Goal: Task Accomplishment & Management: Manage account settings

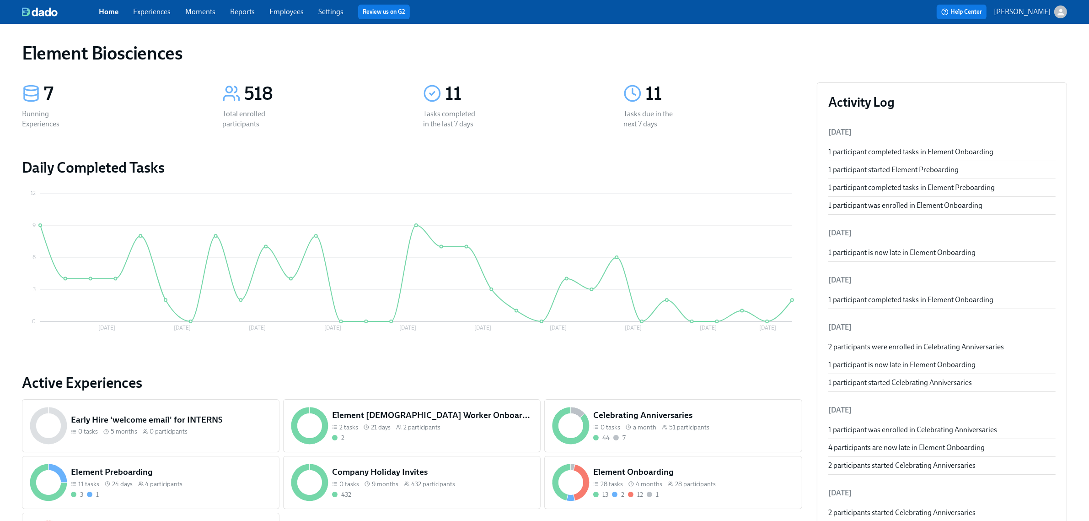
click at [167, 10] on link "Experiences" at bounding box center [152, 11] width 38 height 9
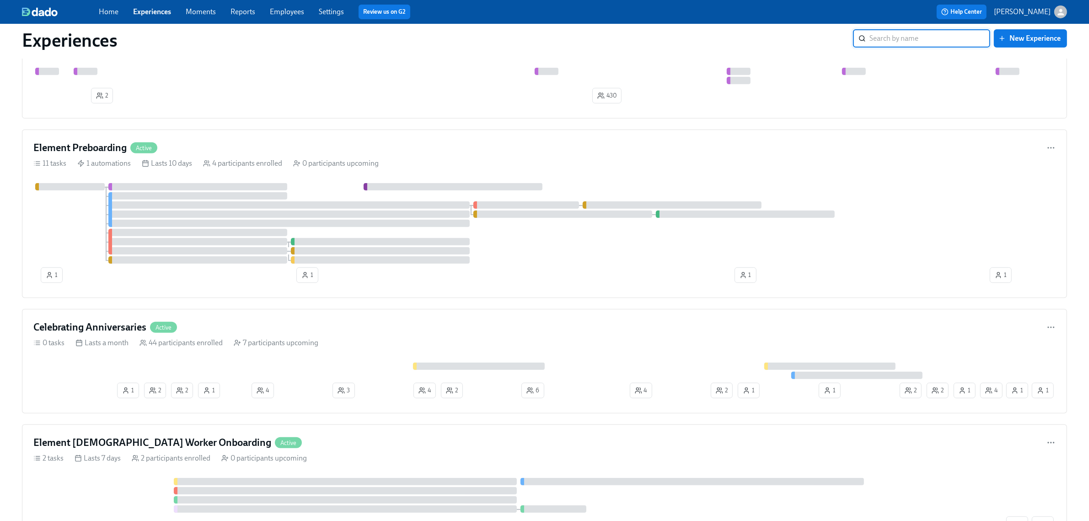
scroll to position [572, 0]
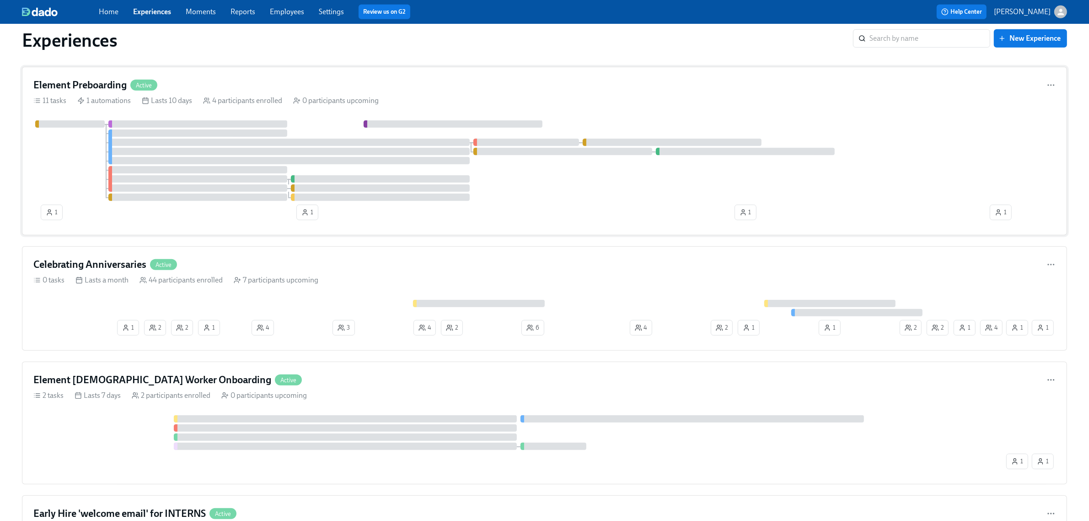
click at [569, 201] on div at bounding box center [544, 160] width 1022 height 81
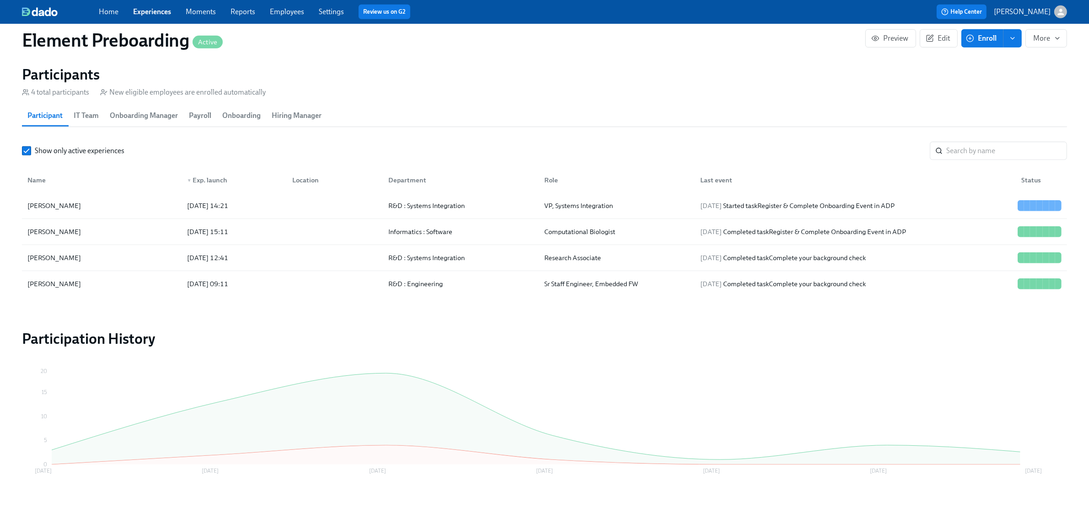
scroll to position [801, 0]
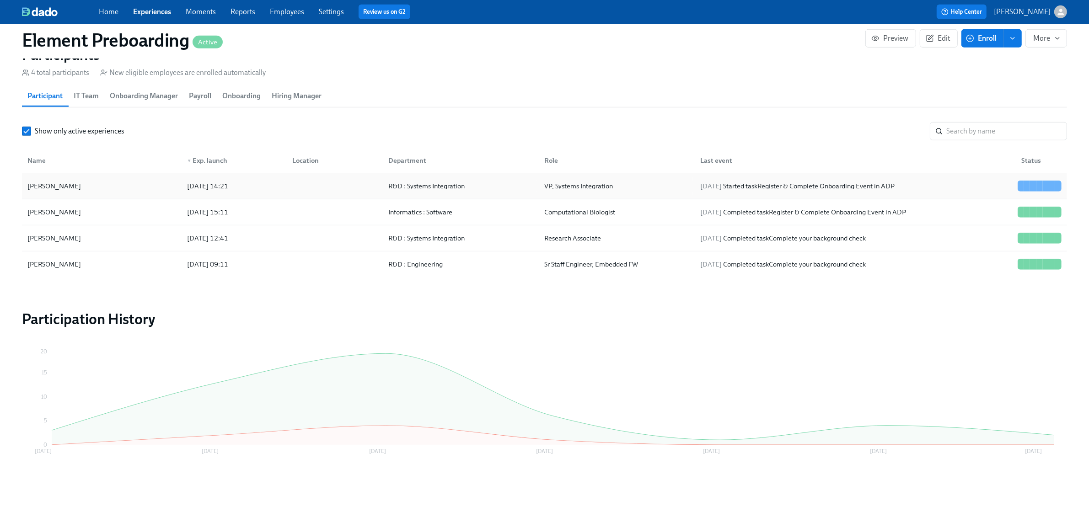
click at [119, 190] on div "[PERSON_NAME]" at bounding box center [102, 186] width 156 height 18
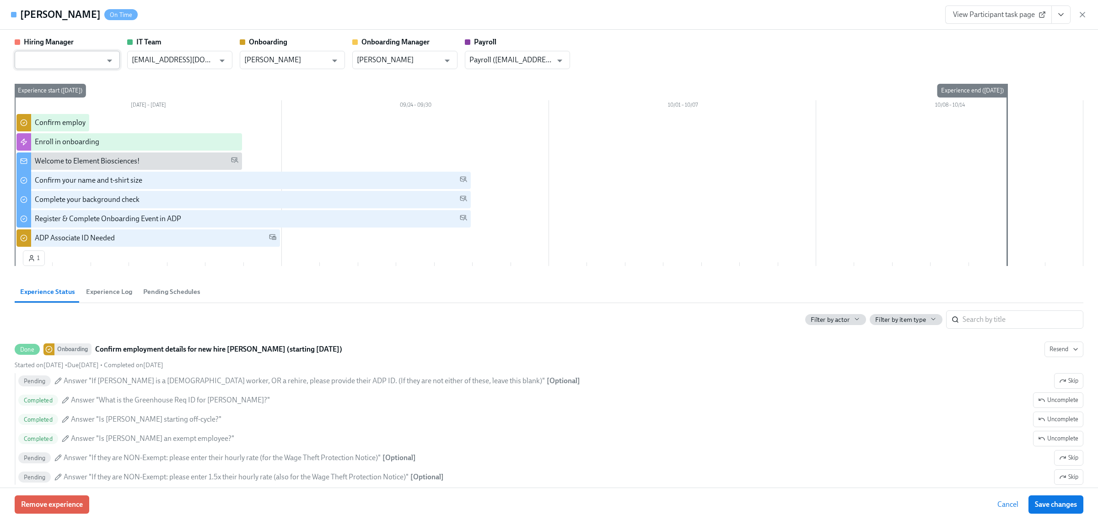
click at [70, 61] on input "text" at bounding box center [60, 60] width 83 height 18
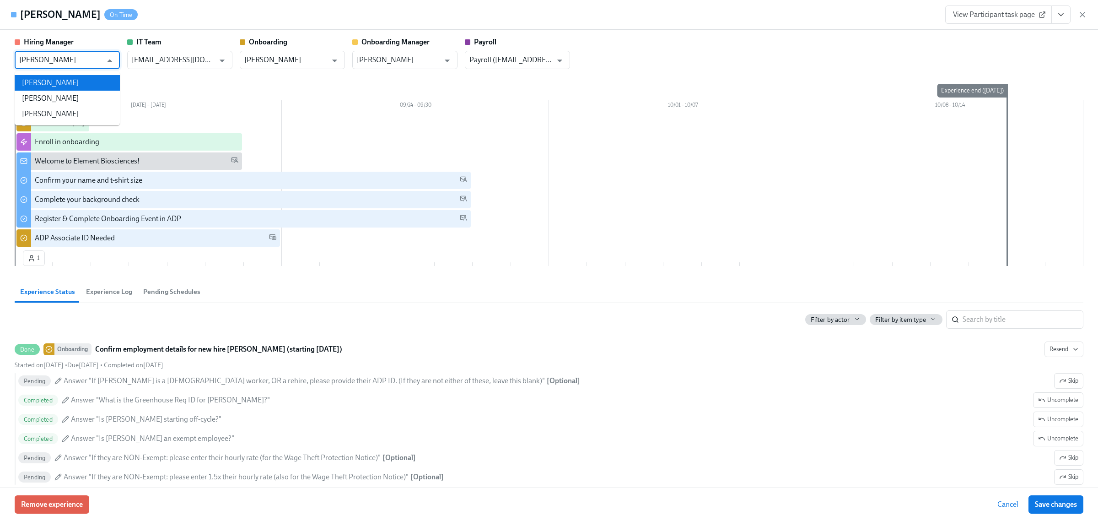
click at [69, 81] on li "[PERSON_NAME]" at bounding box center [67, 83] width 105 height 16
type input "[PERSON_NAME]"
click at [1049, 508] on span "Save changes" at bounding box center [1056, 504] width 42 height 9
type input "[PERSON_NAME]"
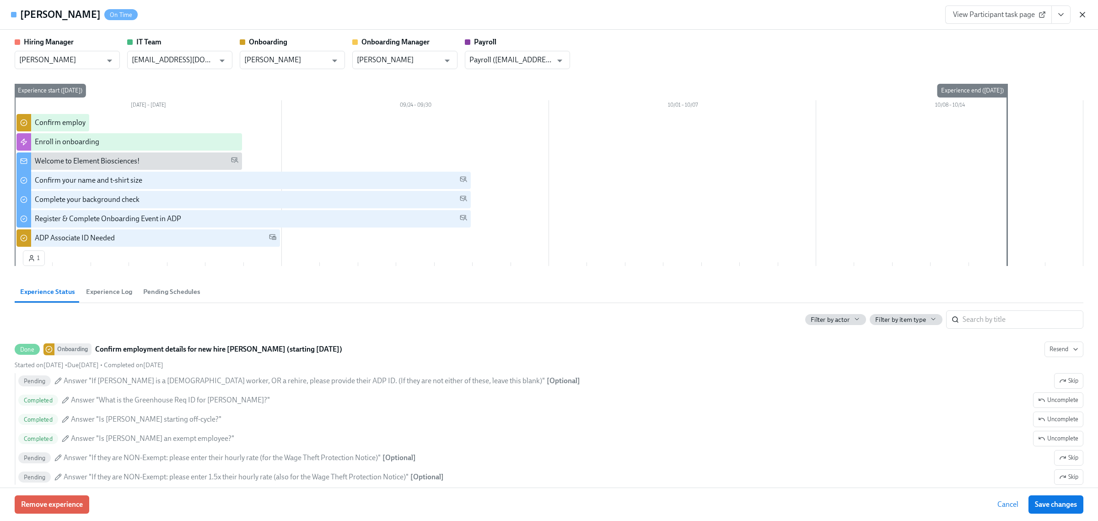
click at [1083, 12] on icon "button" at bounding box center [1082, 14] width 9 height 9
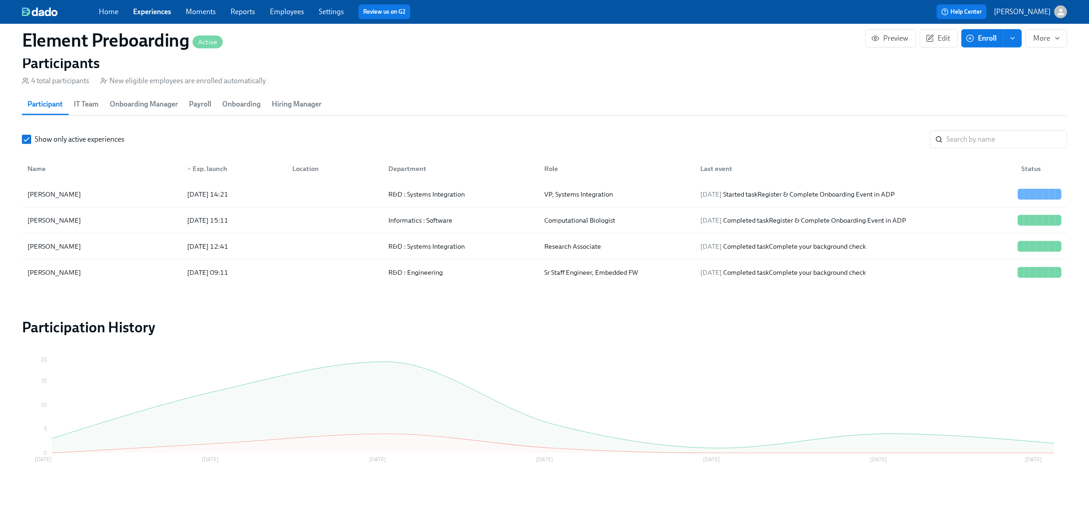
click at [168, 13] on link "Experiences" at bounding box center [152, 11] width 38 height 9
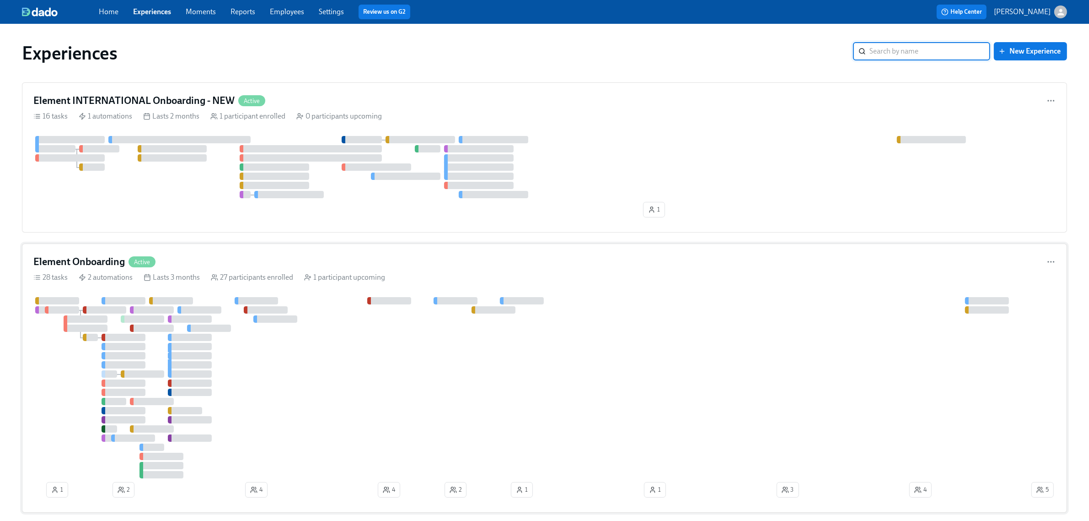
click at [321, 261] on div "Element Onboarding Active" at bounding box center [544, 262] width 1022 height 14
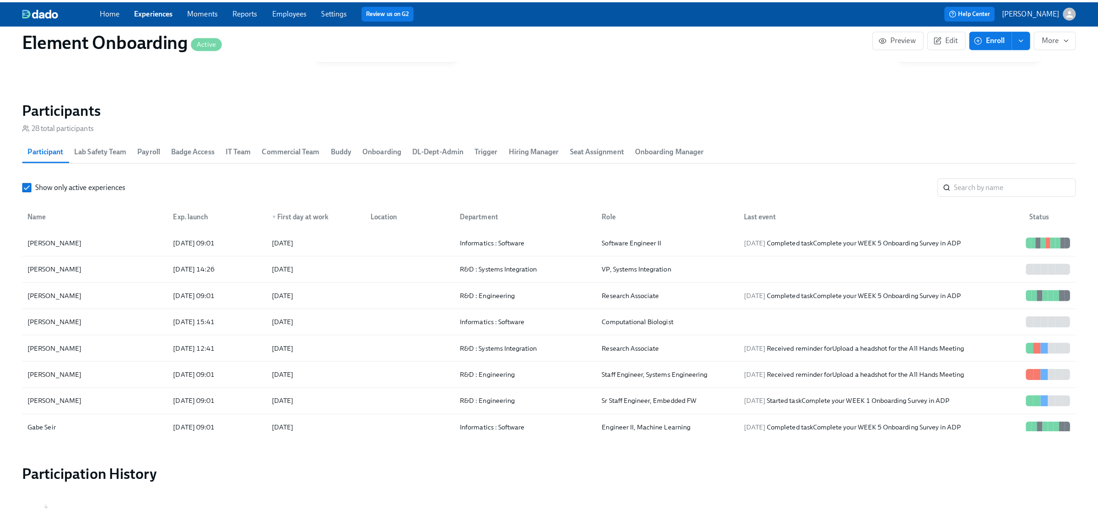
scroll to position [972, 0]
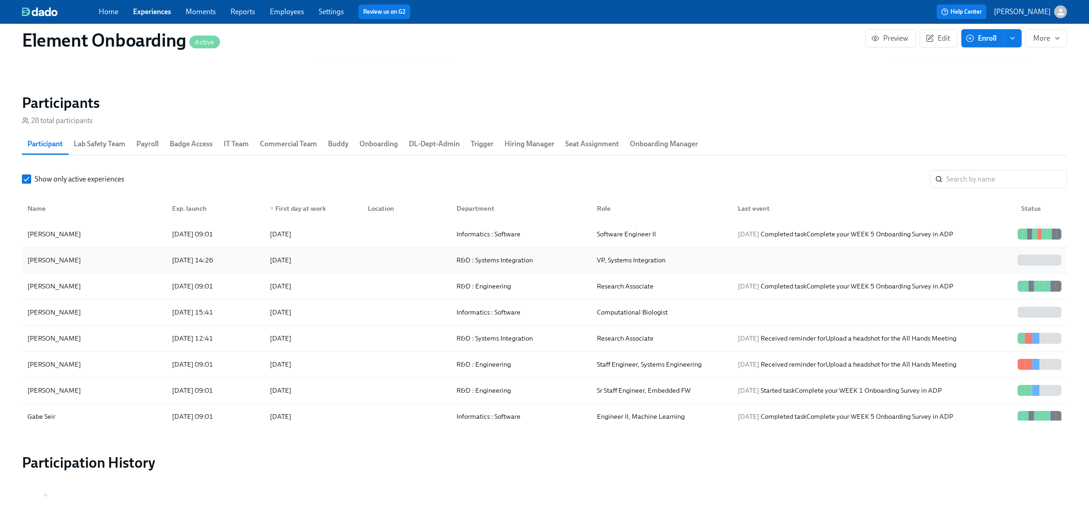
click at [93, 263] on div "[PERSON_NAME]" at bounding box center [94, 260] width 141 height 18
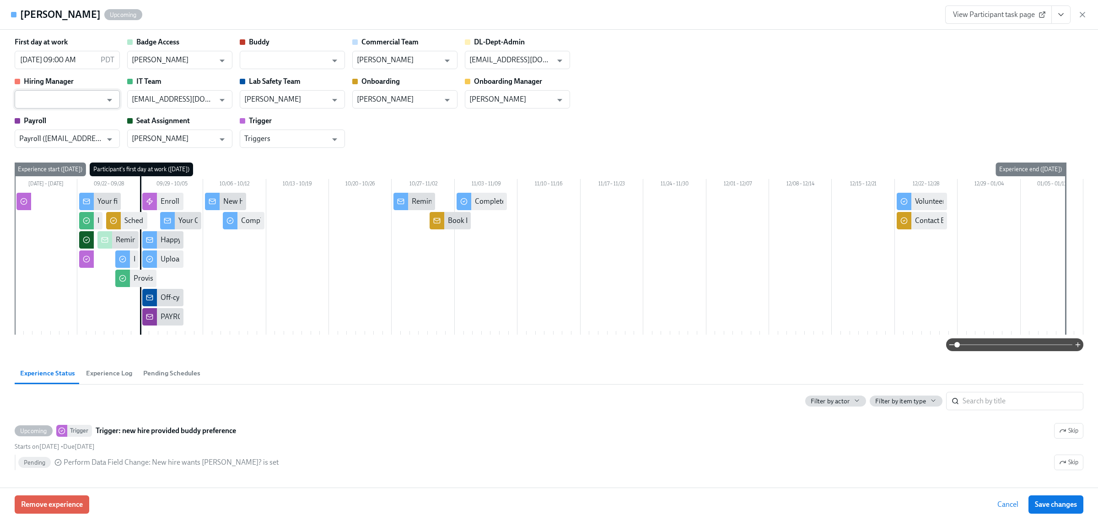
click at [97, 93] on input "text" at bounding box center [60, 99] width 83 height 18
type input "[PERSON_NAME]"
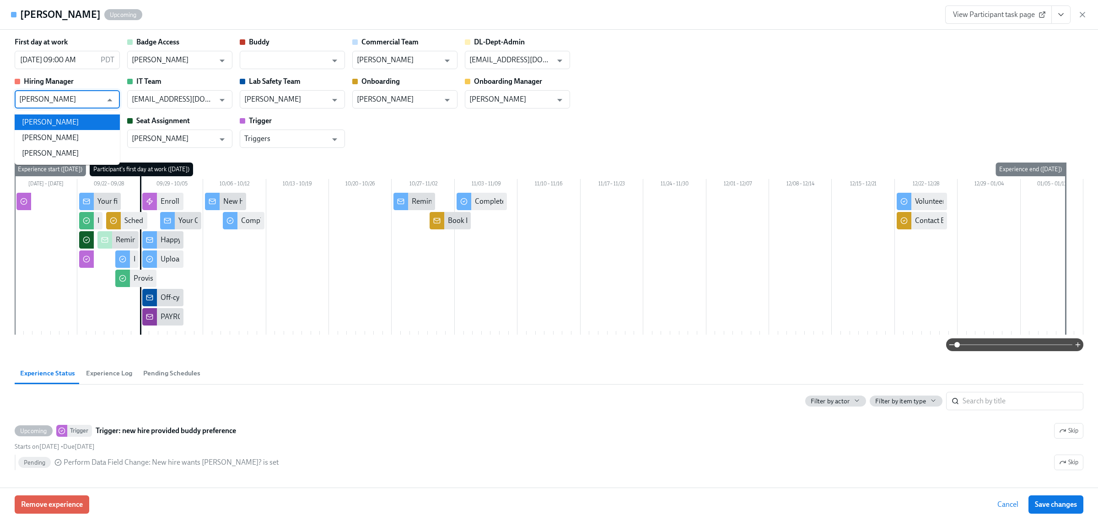
click at [71, 118] on li "[PERSON_NAME]" at bounding box center [67, 122] width 105 height 16
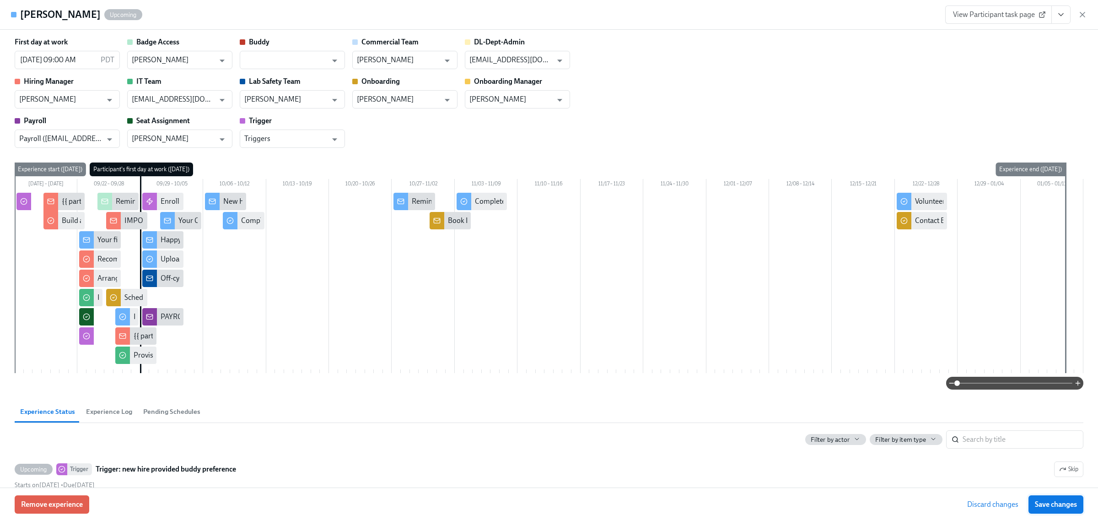
click at [1055, 506] on span "Save changes" at bounding box center [1056, 504] width 42 height 9
type input "[PERSON_NAME]"
drag, startPoint x: 1052, startPoint y: 511, endPoint x: 716, endPoint y: 184, distance: 468.8
click at [1052, 511] on button "Save changes" at bounding box center [1055, 504] width 55 height 18
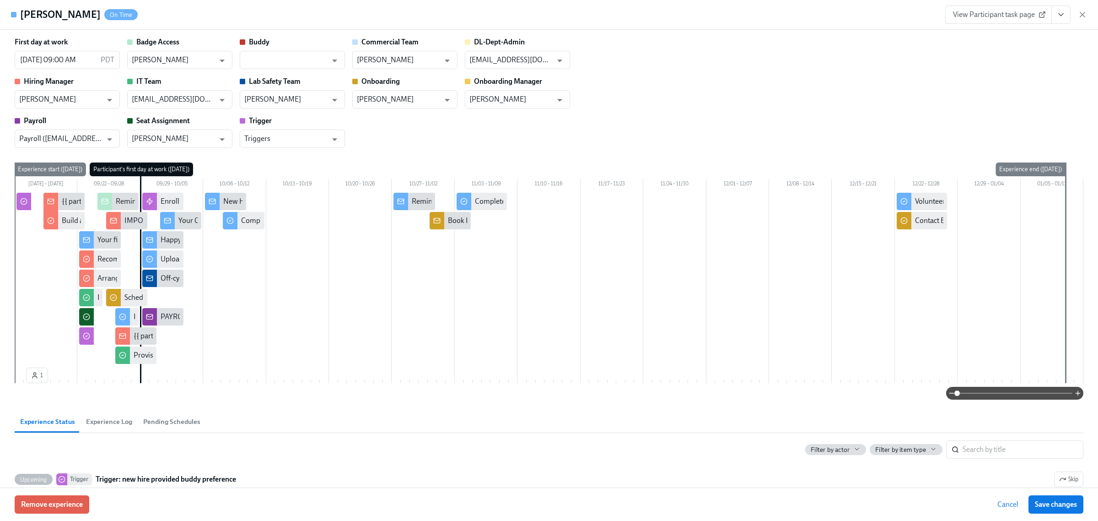
click at [1064, 16] on icon "View task page" at bounding box center [1060, 14] width 9 height 9
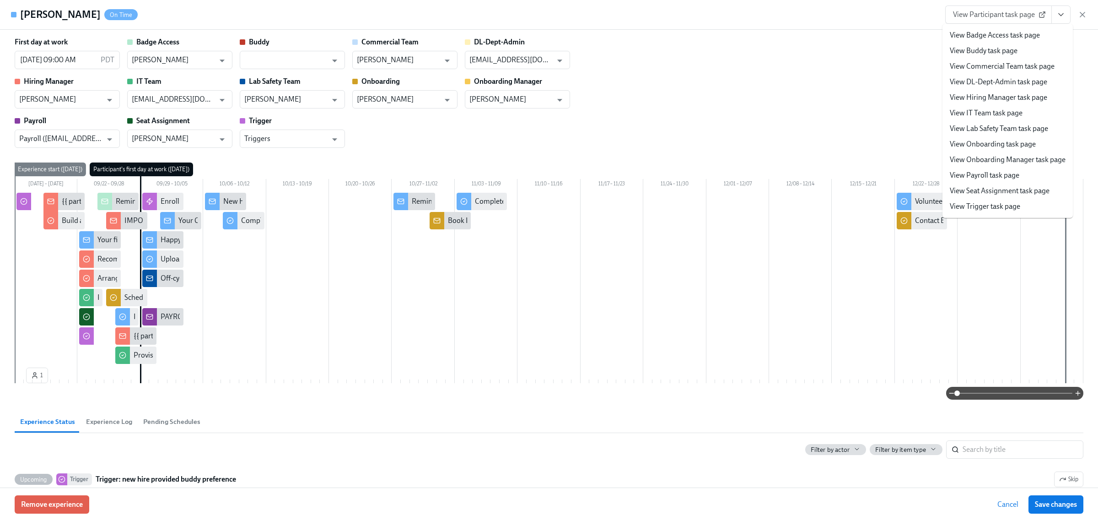
click at [862, 70] on div "First day at work [DATE] 09:00 AM PDT ​ Badge Access [PERSON_NAME] ​ Buddy ​ Co…" at bounding box center [549, 92] width 1069 height 111
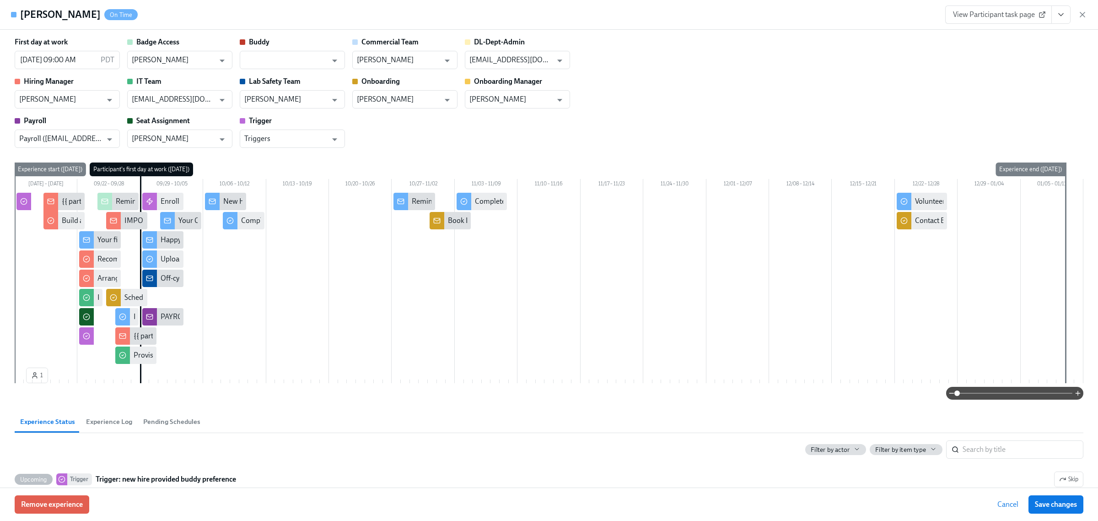
click at [1087, 16] on div "[PERSON_NAME] On Time View Participant task page" at bounding box center [549, 15] width 1098 height 30
click at [1085, 16] on icon "button" at bounding box center [1082, 14] width 9 height 9
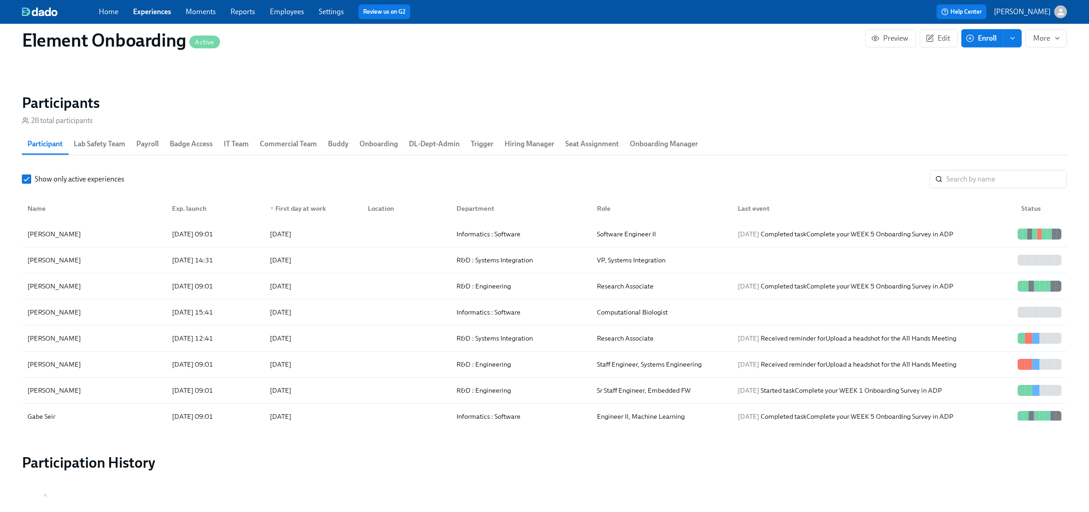
scroll to position [0, 12672]
click at [145, 4] on div "Home Experiences Moments Reports Employees Settings Review us on G2 Help Center…" at bounding box center [544, 12] width 1089 height 24
click at [147, 11] on link "Experiences" at bounding box center [152, 11] width 38 height 9
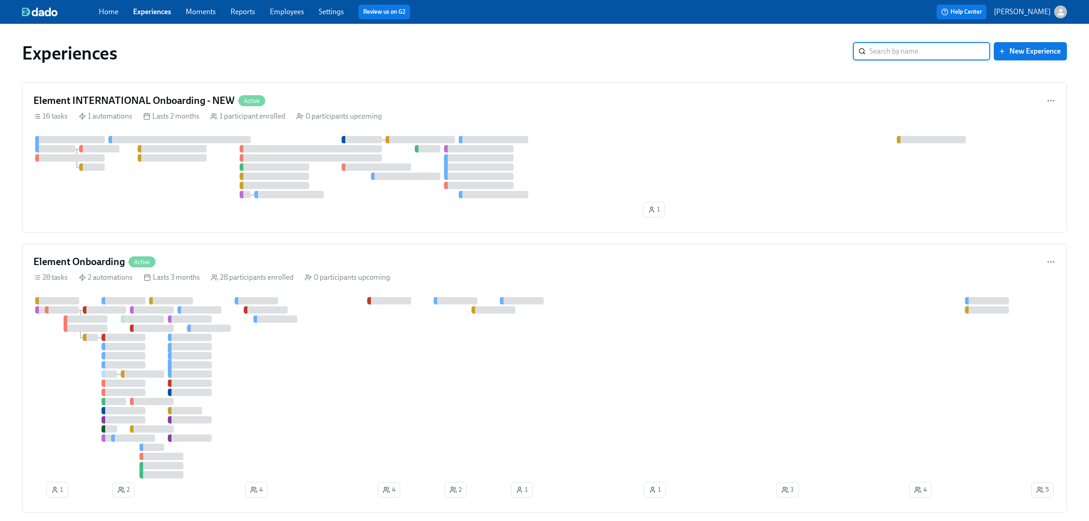
click at [892, 58] on input "search" at bounding box center [930, 51] width 121 height 18
click at [432, 261] on div "Element Onboarding Active" at bounding box center [544, 262] width 1022 height 14
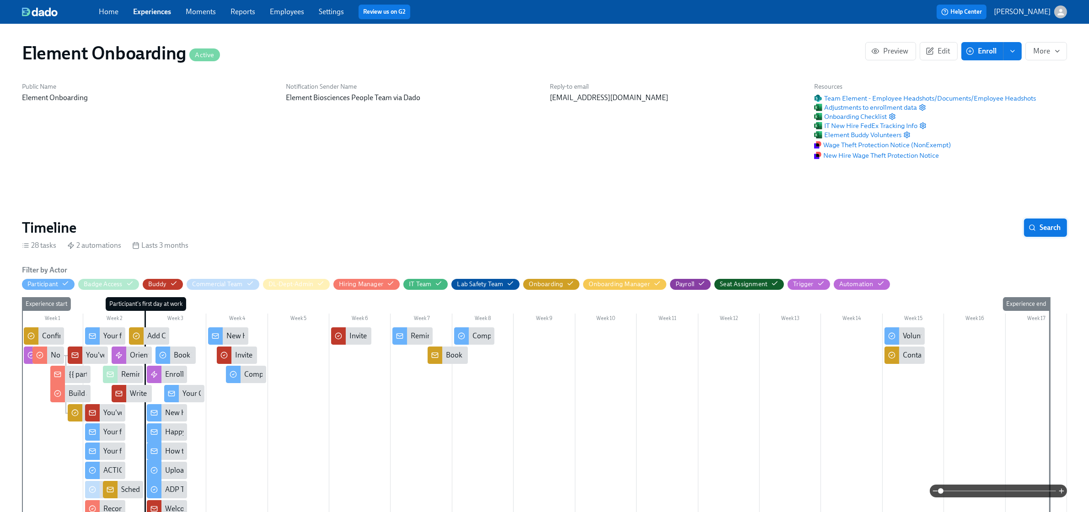
click at [1030, 226] on icon "button" at bounding box center [1032, 227] width 7 height 7
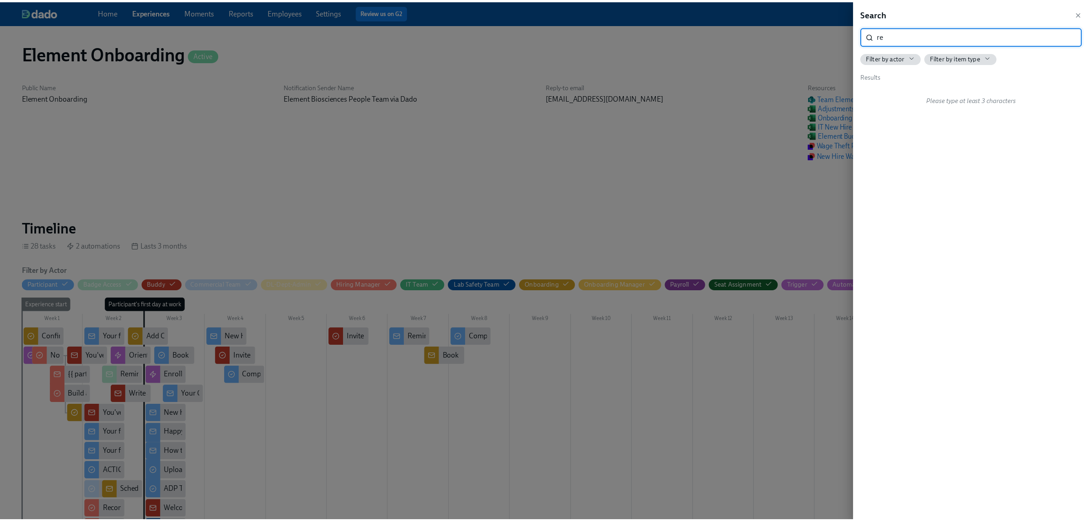
scroll to position [0, 10404]
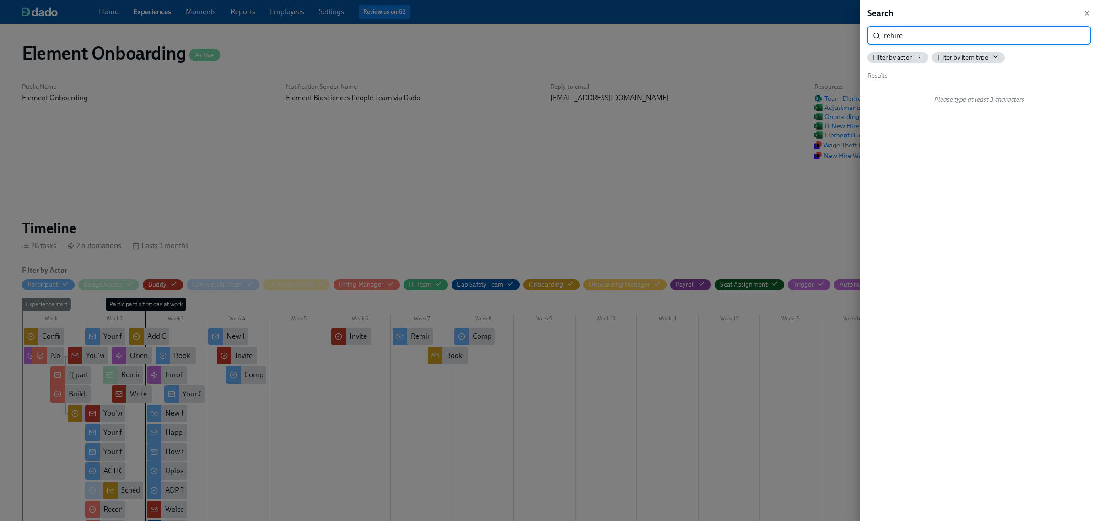
type input "rehire"
click at [1089, 16] on div "Search rehire ​ Filter by actor Filter by item type Results No matches found" at bounding box center [979, 260] width 238 height 521
click at [1088, 11] on icon "button" at bounding box center [1086, 13] width 7 height 7
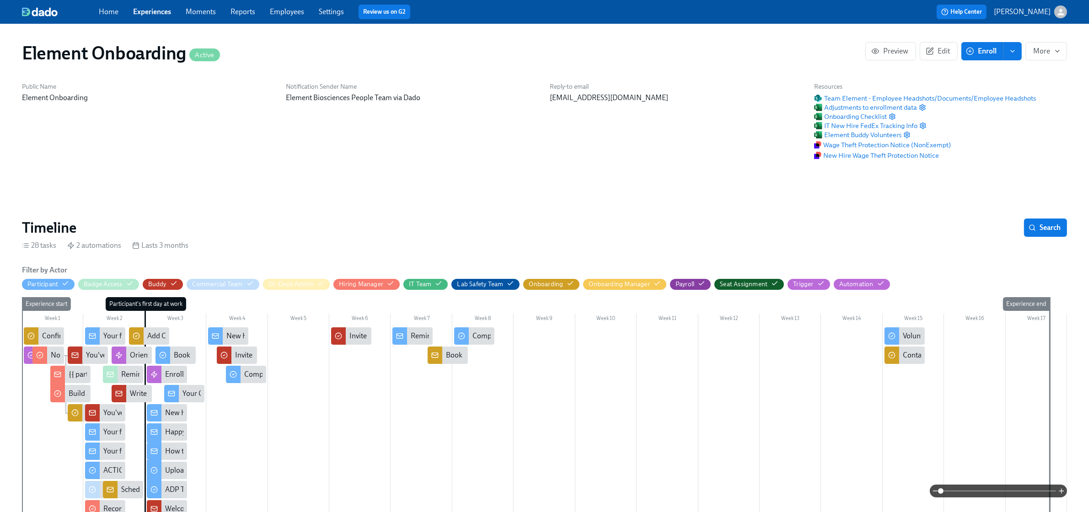
click at [162, 11] on link "Experiences" at bounding box center [152, 11] width 38 height 9
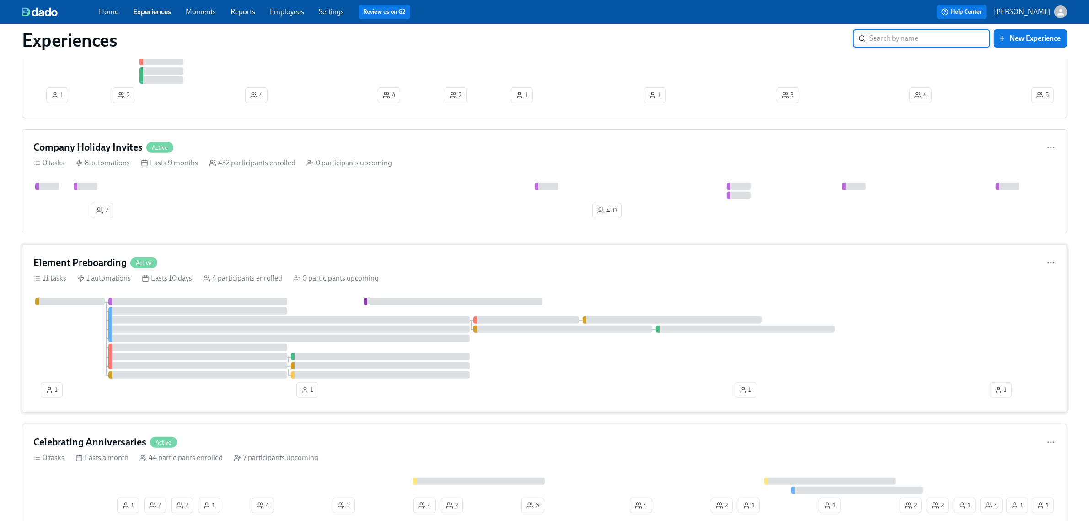
scroll to position [400, 0]
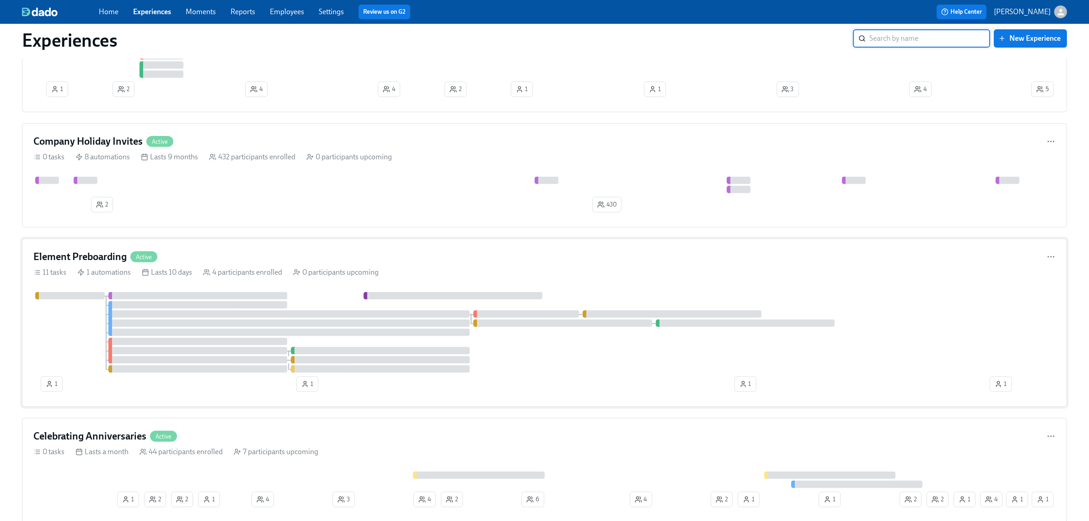
click at [454, 257] on div "Element Preboarding Active" at bounding box center [544, 257] width 1022 height 14
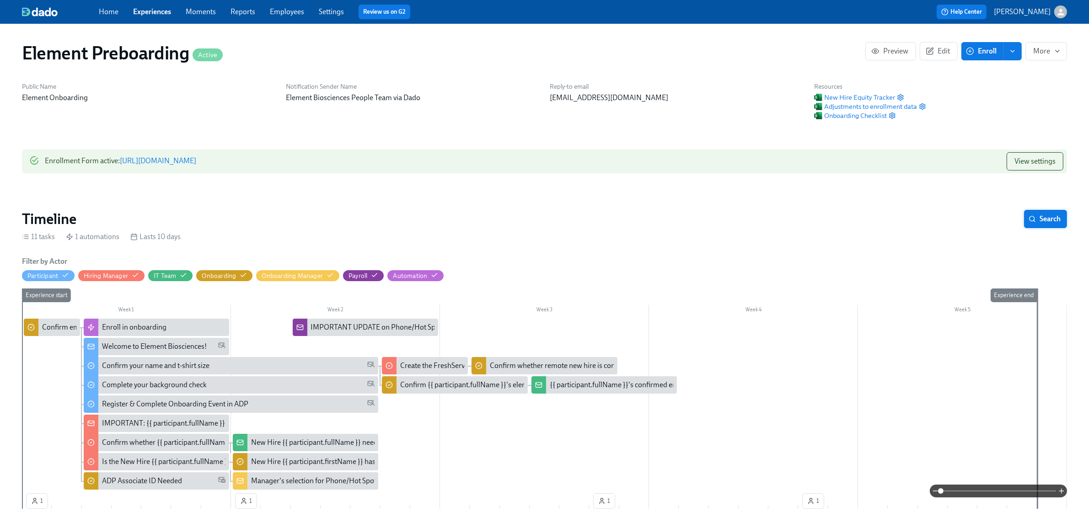
click at [1053, 225] on button "Search" at bounding box center [1045, 219] width 43 height 18
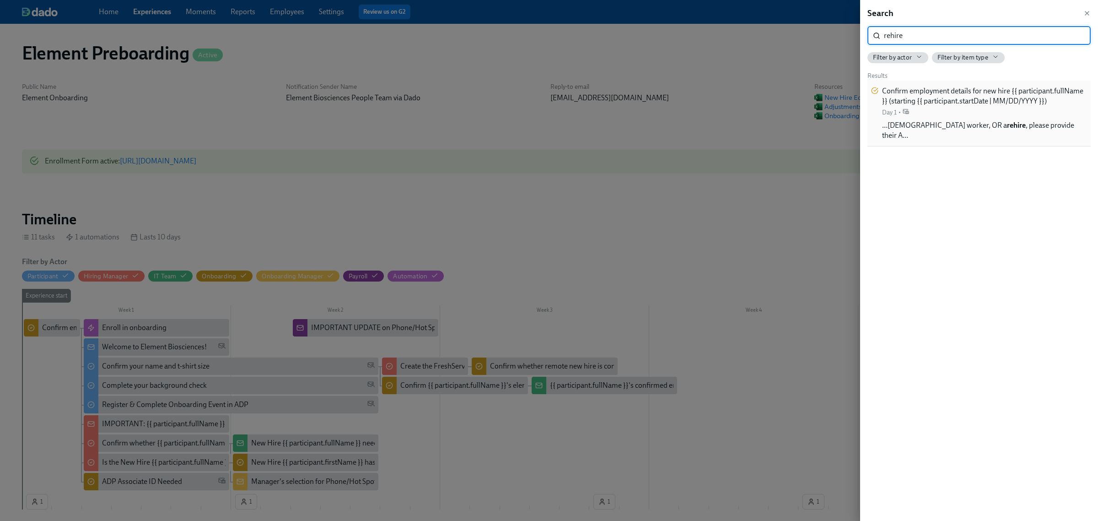
click at [939, 88] on span "Confirm employment details for new hire {{ participant.fullName }} (starting {{…" at bounding box center [984, 96] width 205 height 20
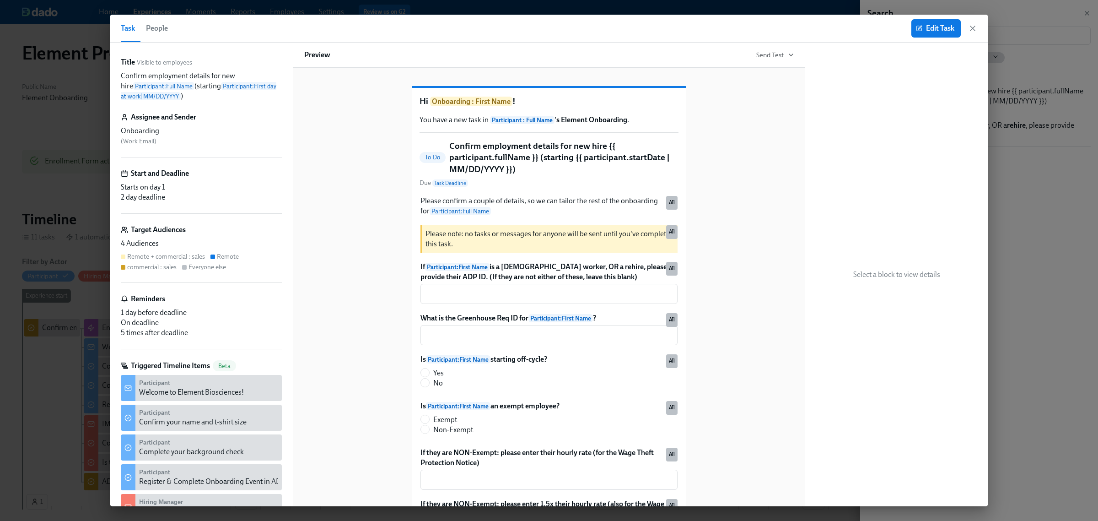
click at [972, 33] on div "Edit Task" at bounding box center [944, 28] width 66 height 18
click at [972, 26] on icon "button" at bounding box center [972, 28] width 9 height 9
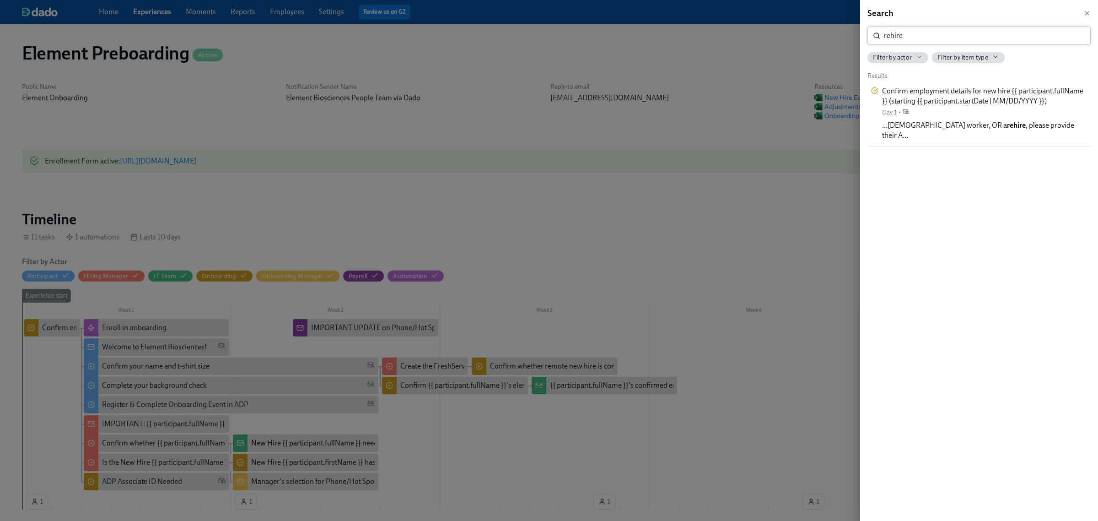
click at [1035, 35] on input "rehire" at bounding box center [987, 36] width 207 height 18
type input "ADP"
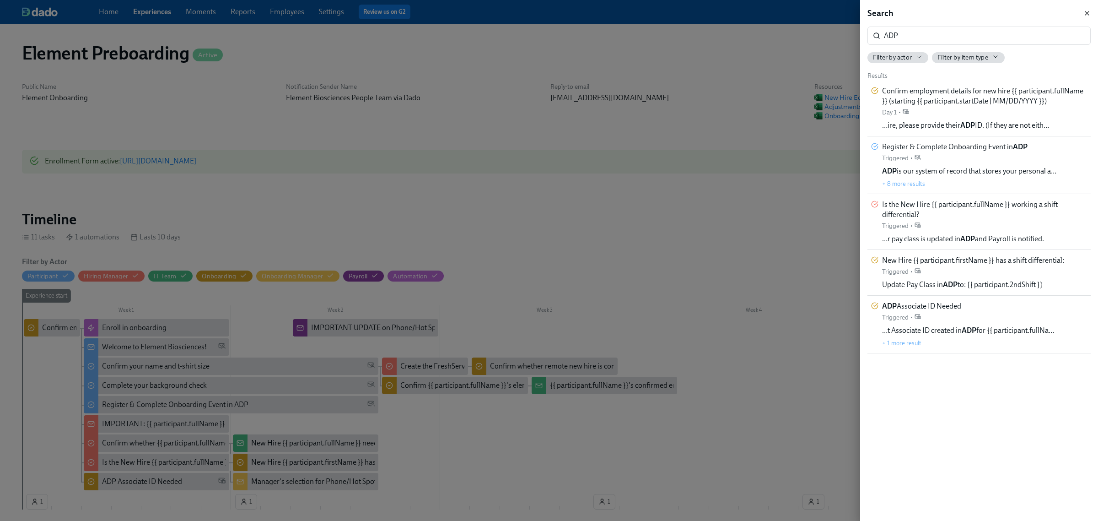
click at [1086, 14] on icon "button" at bounding box center [1086, 13] width 7 height 7
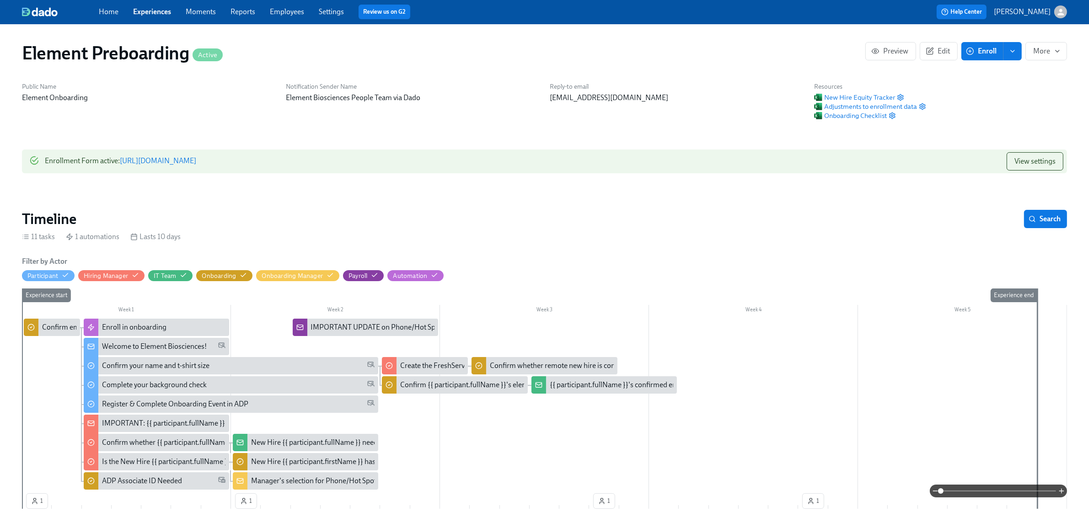
click at [145, 3] on div "Home Experiences Moments Reports Employees Settings Review us on G2 Help Center…" at bounding box center [544, 12] width 1089 height 24
click at [145, 5] on div "Home Experiences Moments Reports Employees Settings Review us on G2" at bounding box center [341, 12] width 484 height 15
click at [162, 14] on link "Experiences" at bounding box center [152, 11] width 38 height 9
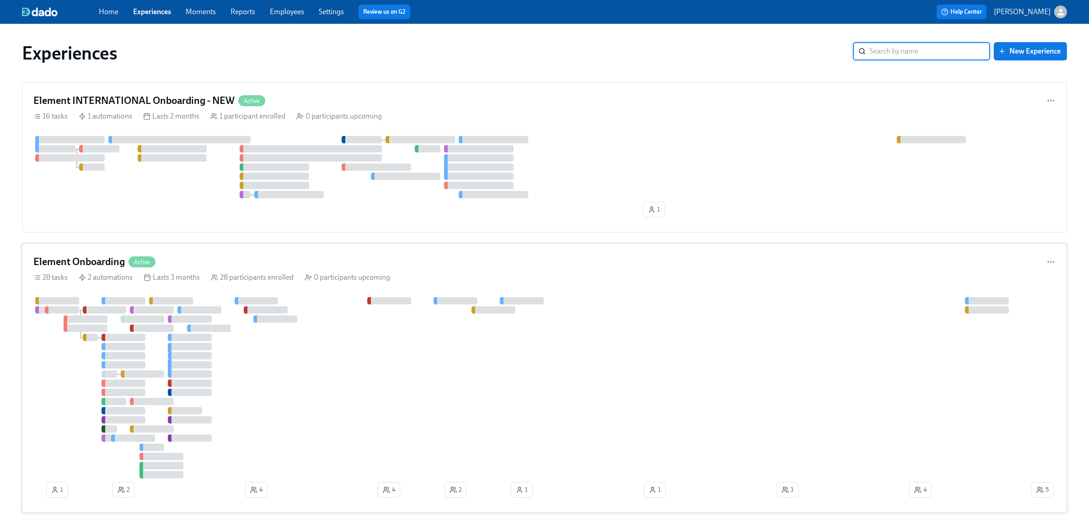
click at [286, 277] on div "28 participants enrolled" at bounding box center [252, 277] width 83 height 10
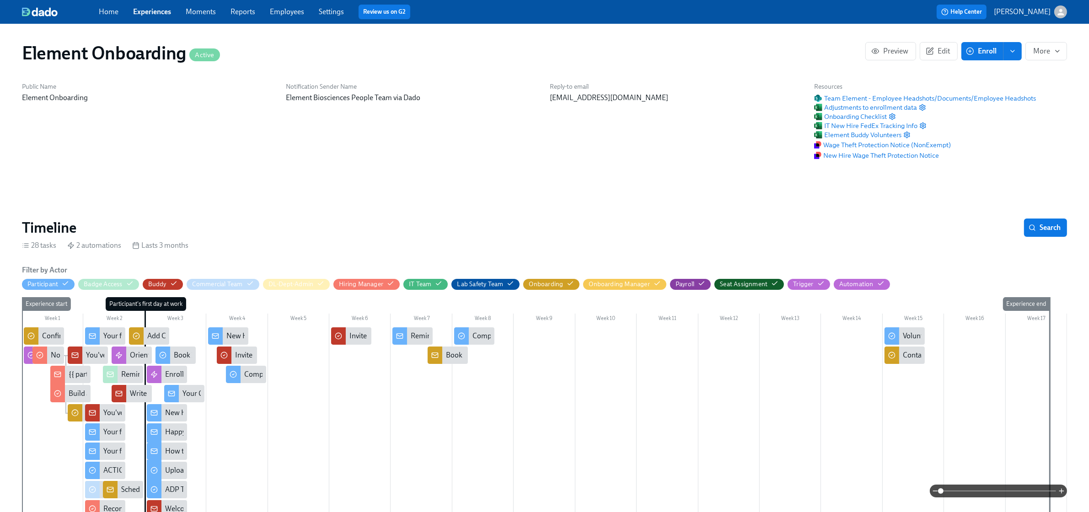
click at [1055, 238] on section "Timeline Search 28 tasks 2 automations Lasts 3 months Filter by Actor Participa…" at bounding box center [544, 486] width 1045 height 534
click at [1052, 234] on button "Search" at bounding box center [1045, 228] width 43 height 18
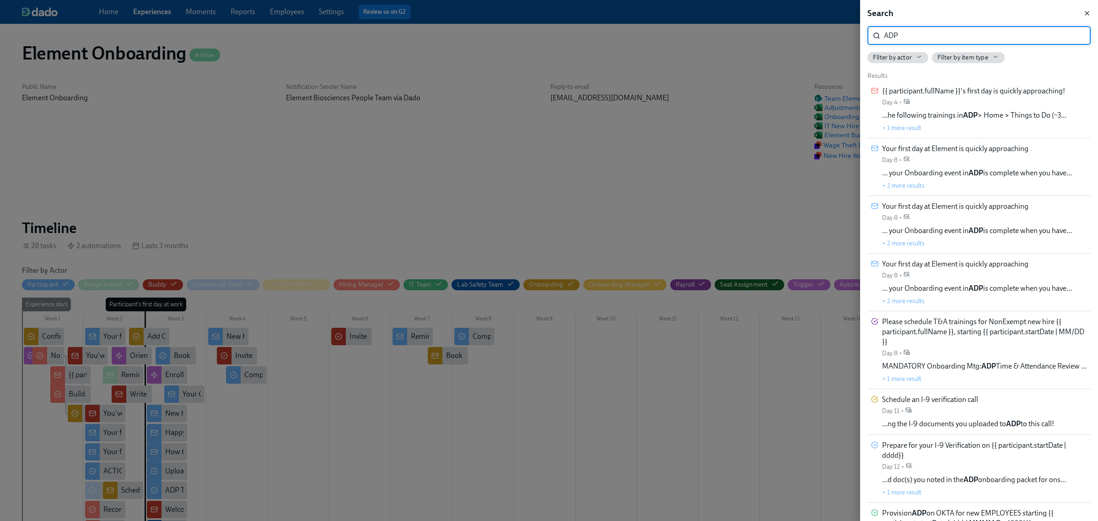
type input "ADP"
click at [1083, 16] on icon "button" at bounding box center [1086, 13] width 7 height 7
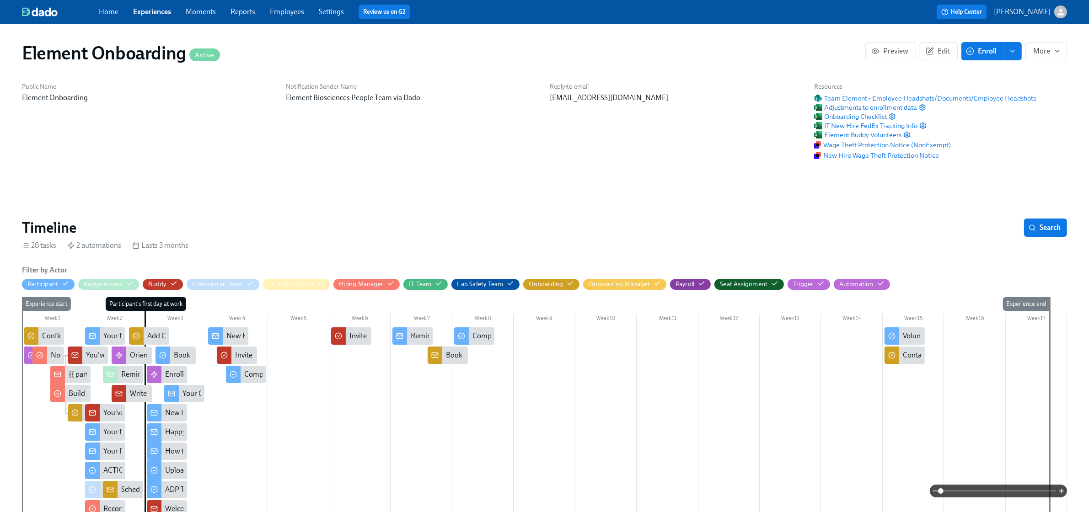
click at [133, 8] on link "Experiences" at bounding box center [152, 11] width 38 height 9
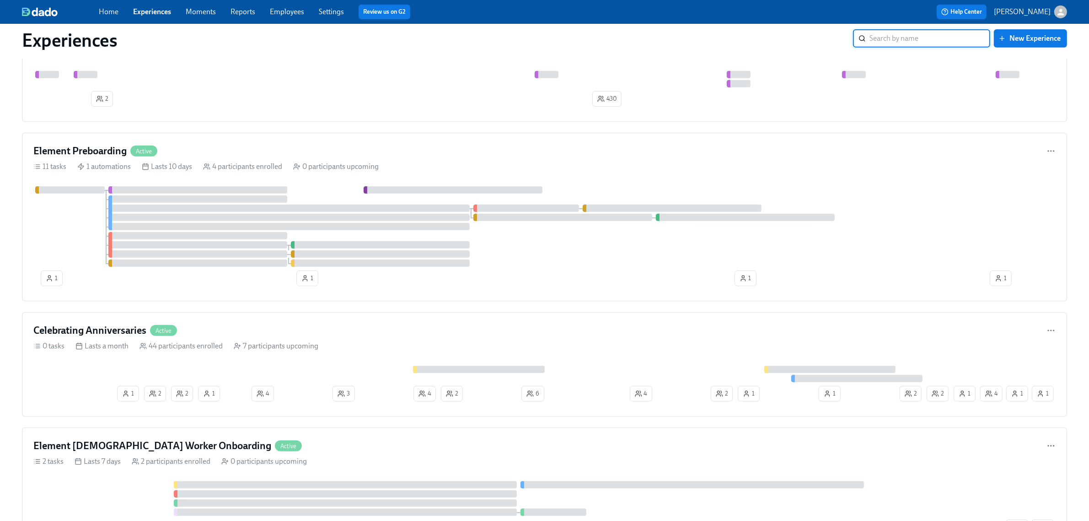
scroll to position [515, 0]
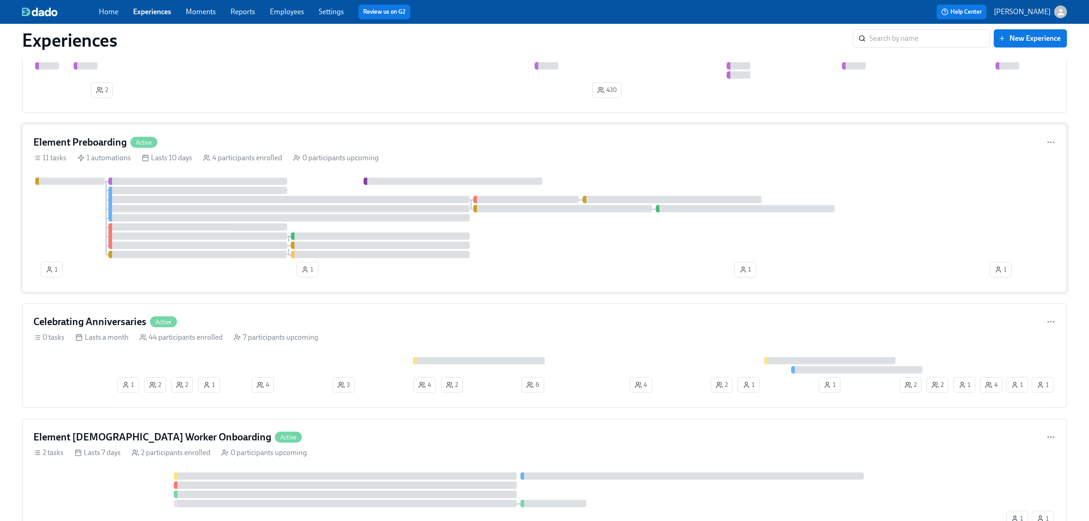
click at [41, 232] on div at bounding box center [544, 218] width 1022 height 81
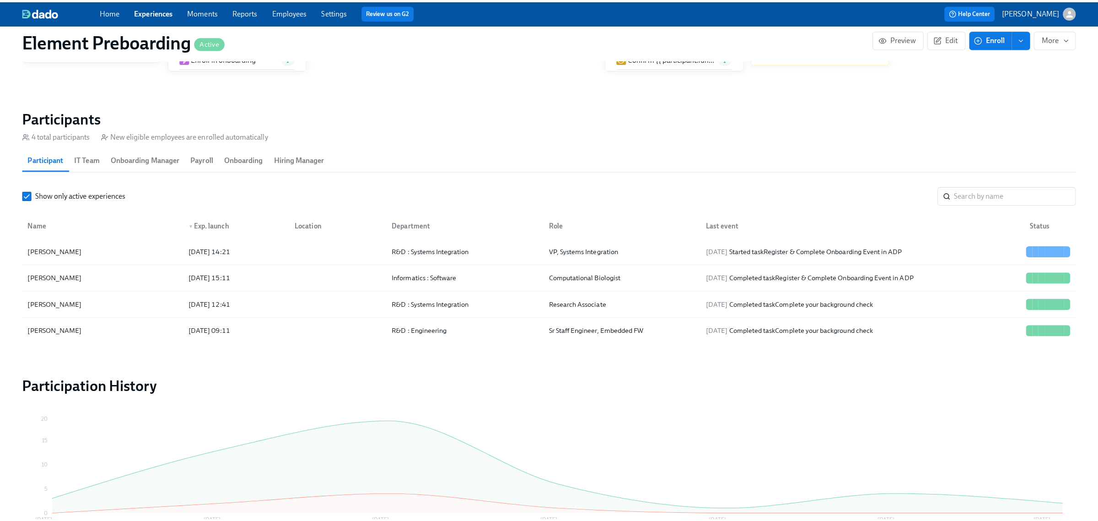
scroll to position [743, 0]
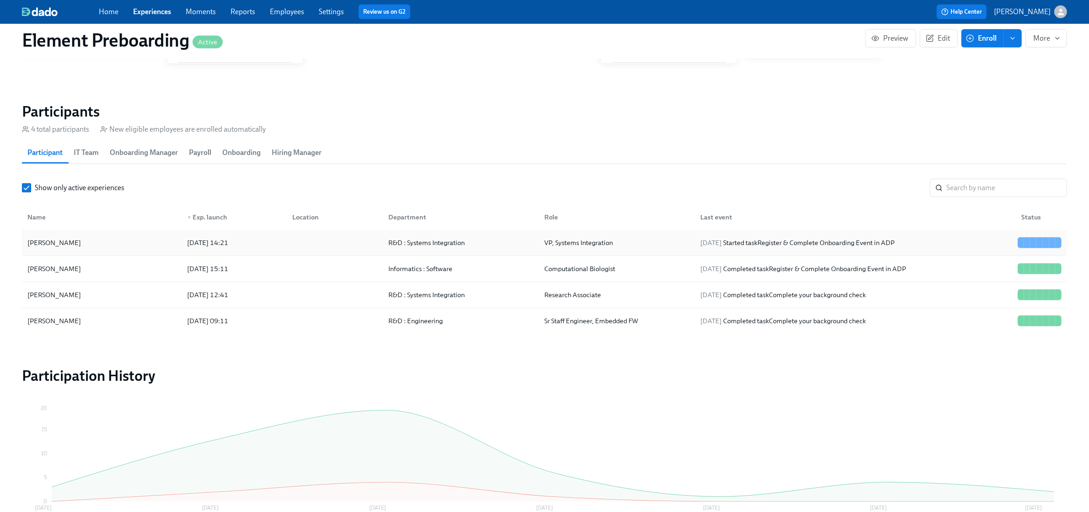
click at [108, 246] on div "[PERSON_NAME]" at bounding box center [102, 243] width 156 height 18
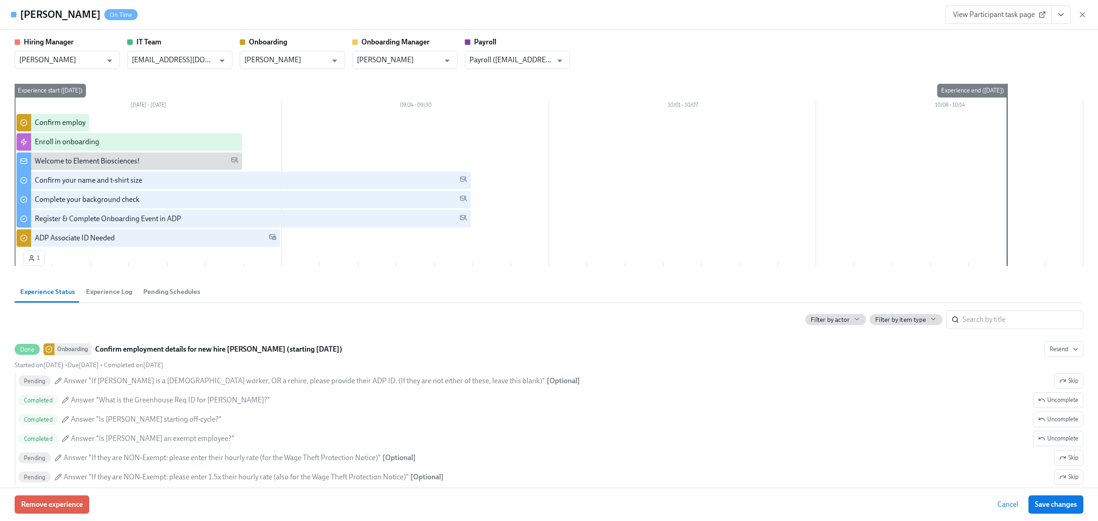
click at [1058, 17] on icon "View task page" at bounding box center [1060, 14] width 9 height 9
click at [989, 68] on link "View Onboarding task page" at bounding box center [993, 66] width 86 height 10
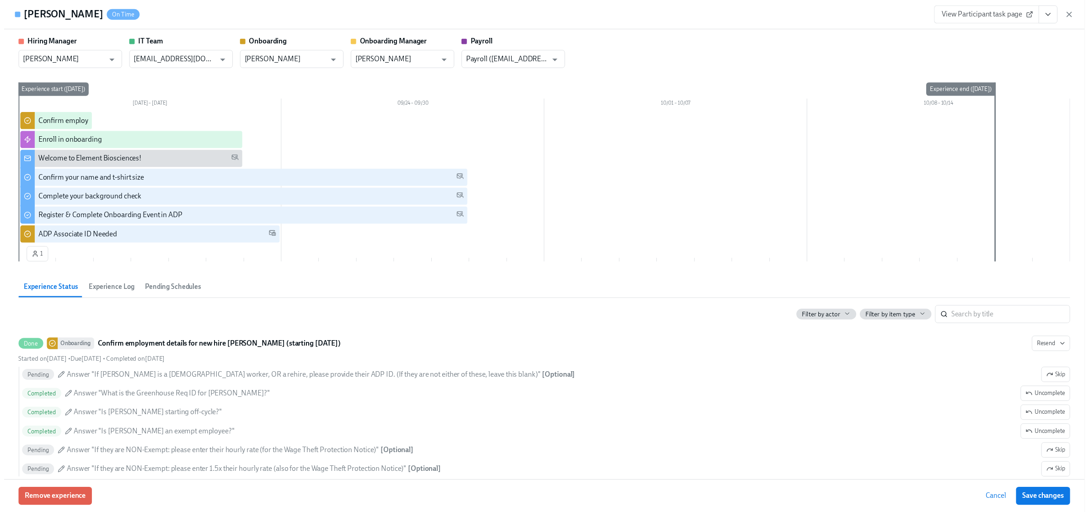
scroll to position [742, 0]
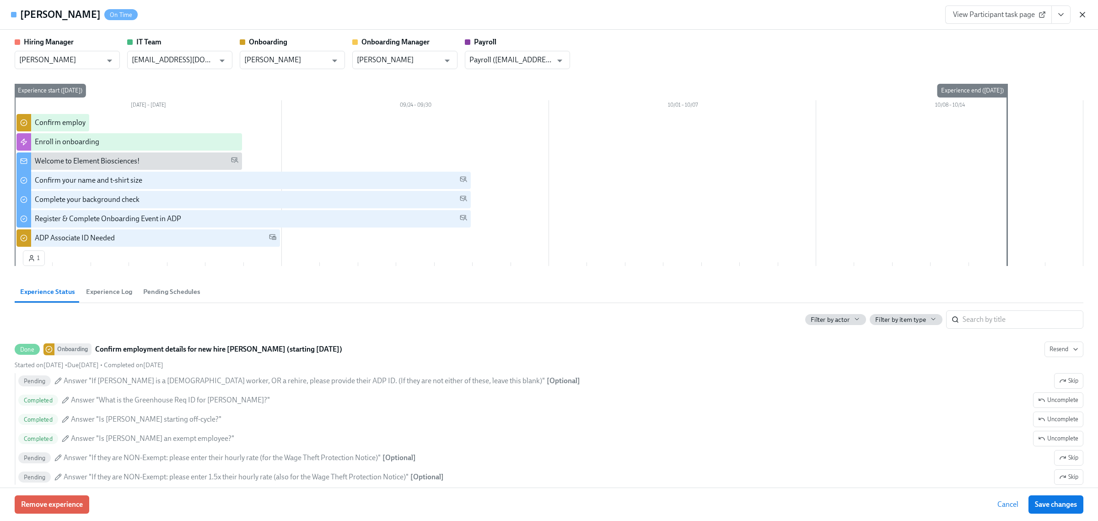
click at [1082, 15] on icon "button" at bounding box center [1082, 14] width 5 height 5
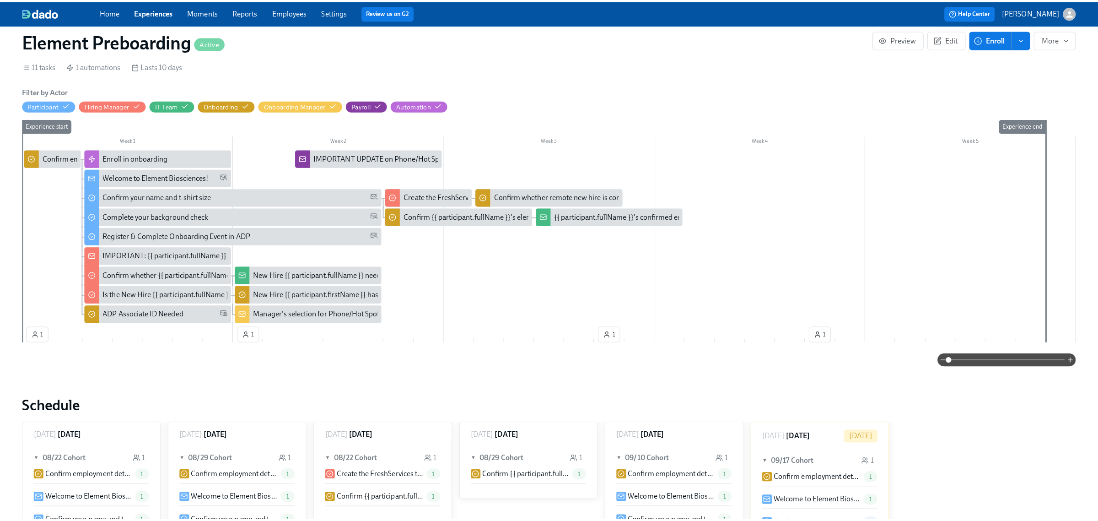
scroll to position [171, 0]
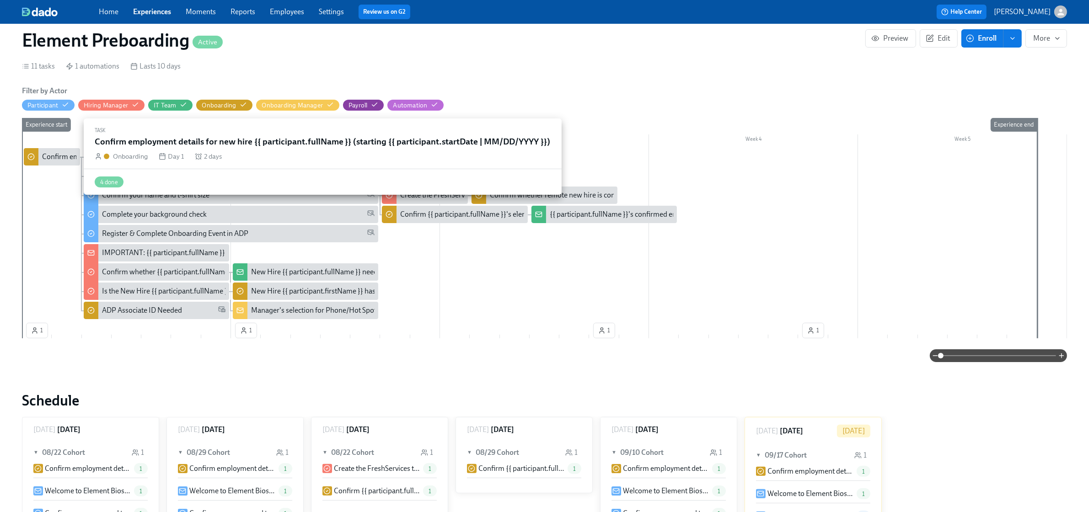
click at [62, 158] on div "Confirm employment details for new hire {{ participant.fullName }} (starting {{…" at bounding box center [225, 157] width 367 height 10
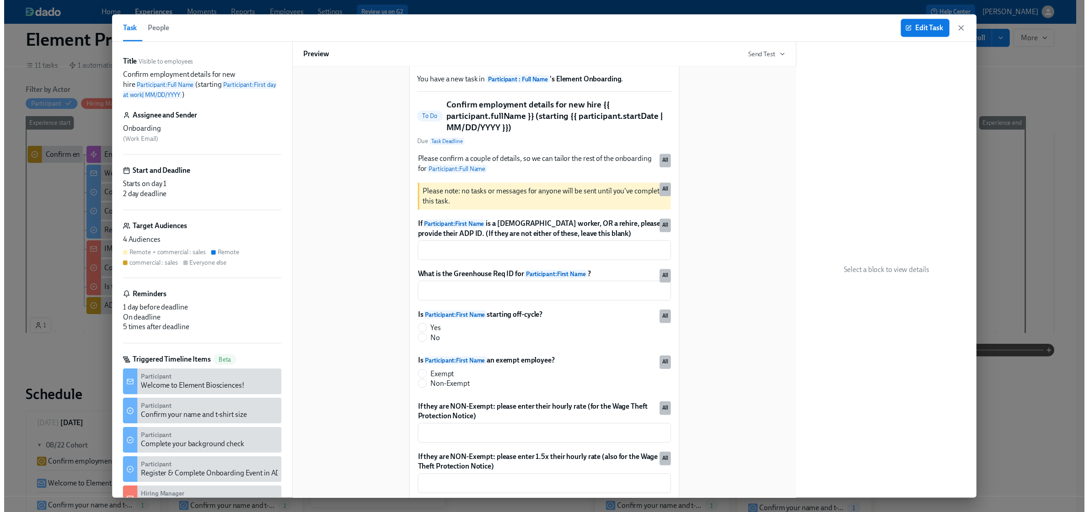
scroll to position [57, 0]
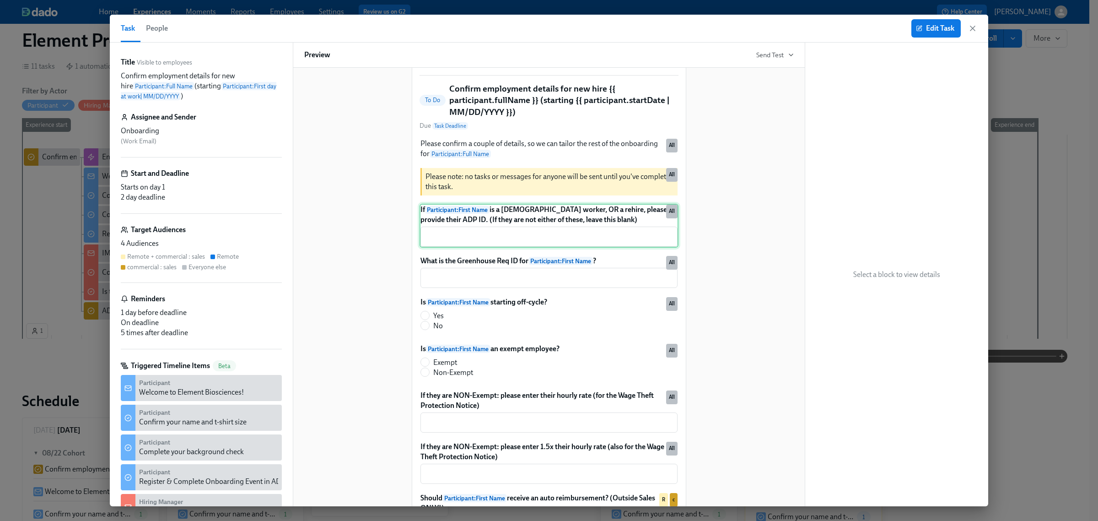
click at [516, 234] on div "If Participant : First Name is a [DEMOGRAPHIC_DATA] worker, OR a rehire, please…" at bounding box center [549, 226] width 259 height 44
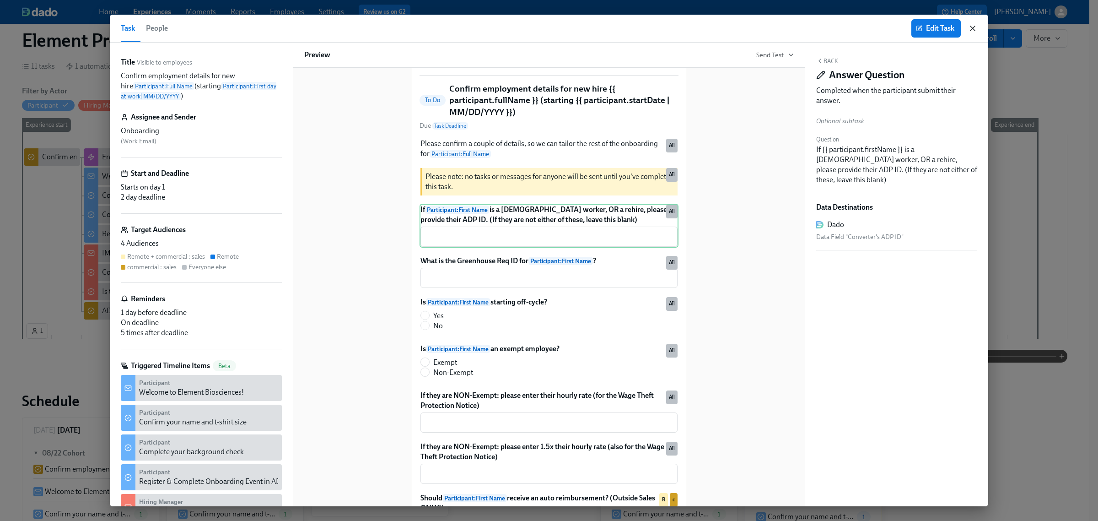
click at [973, 26] on icon "button" at bounding box center [972, 28] width 9 height 9
